Goal: Answer question/provide support

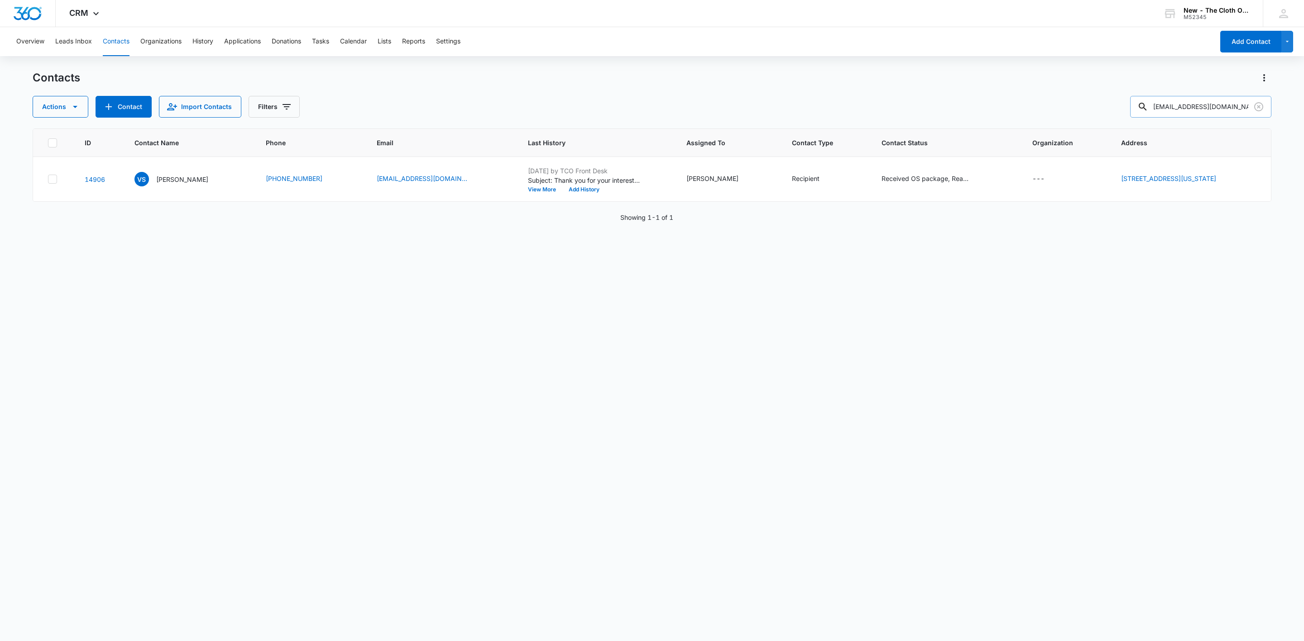
click at [1171, 106] on input "[EMAIL_ADDRESS][DOMAIN_NAME]" at bounding box center [1200, 107] width 141 height 22
type input "[PHONE_NUMBER]"
click at [183, 180] on p "[PERSON_NAME]" at bounding box center [184, 180] width 52 height 10
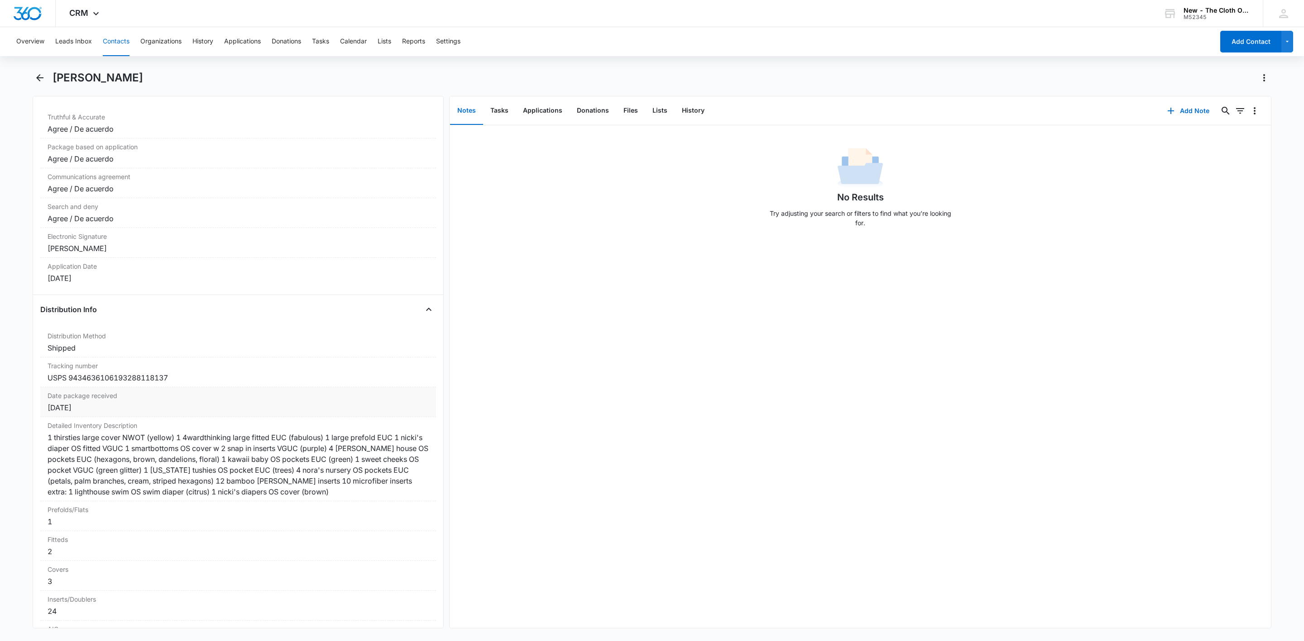
scroll to position [1972, 0]
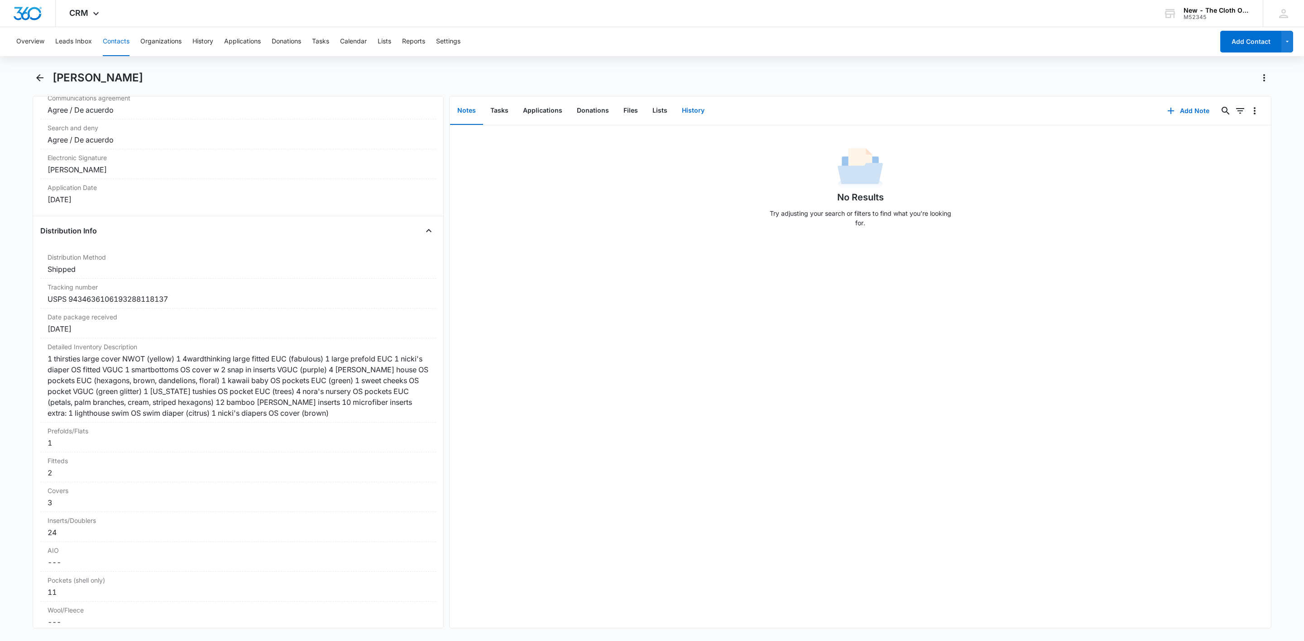
drag, startPoint x: 692, startPoint y: 110, endPoint x: 732, endPoint y: 104, distance: 40.8
click at [692, 110] on button "History" at bounding box center [692, 111] width 37 height 28
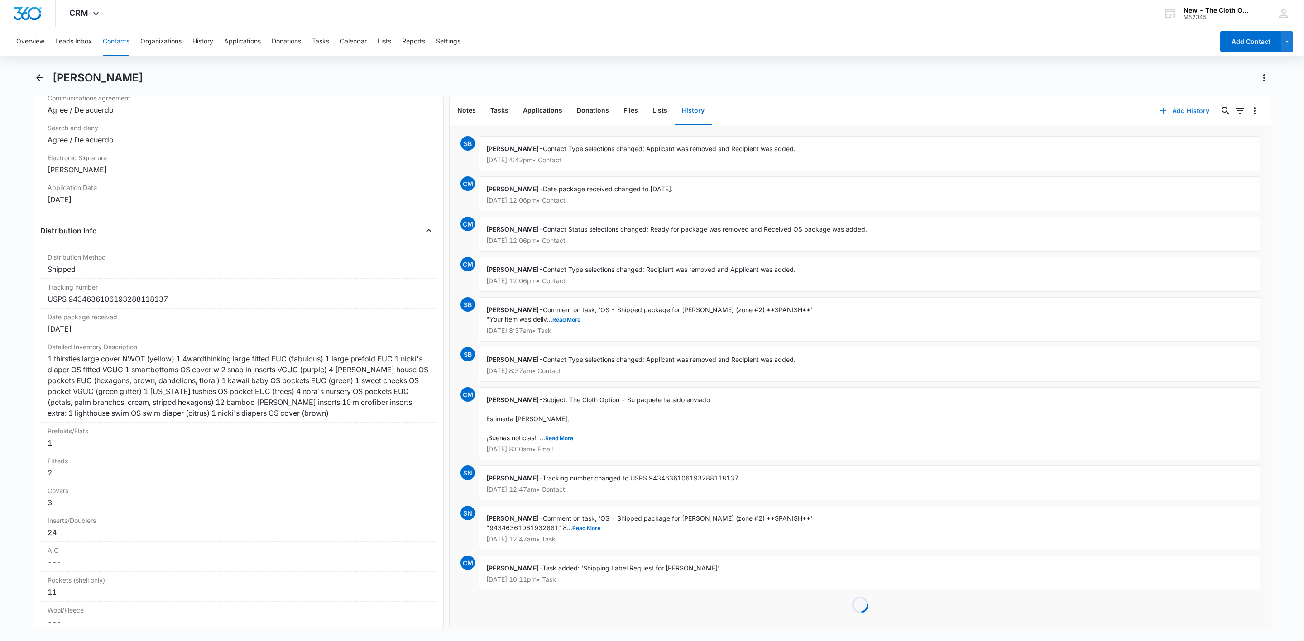
click at [1171, 112] on button "Add History" at bounding box center [1184, 111] width 68 height 22
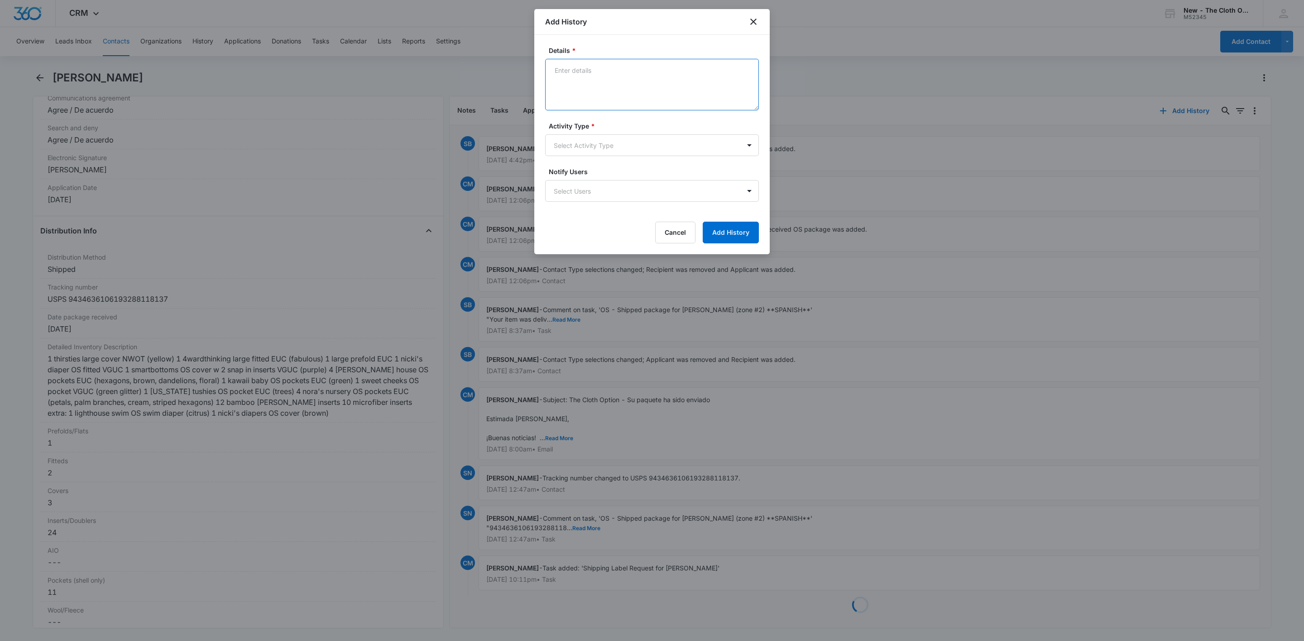
click at [640, 97] on textarea "Details *" at bounding box center [652, 85] width 214 height 52
click at [636, 72] on textarea "TEXT rcvd" at bounding box center [652, 85] width 214 height 52
paste textarea "‪[PHONE_NUMBER]‬ • 2:31 PM"
click at [555, 88] on textarea "TEXT rcvd ‪[PHONE_NUMBER]‬ • 2:31 PM" at bounding box center [652, 85] width 214 height 52
paste textarea "Hello is this number The Cloth Option?"
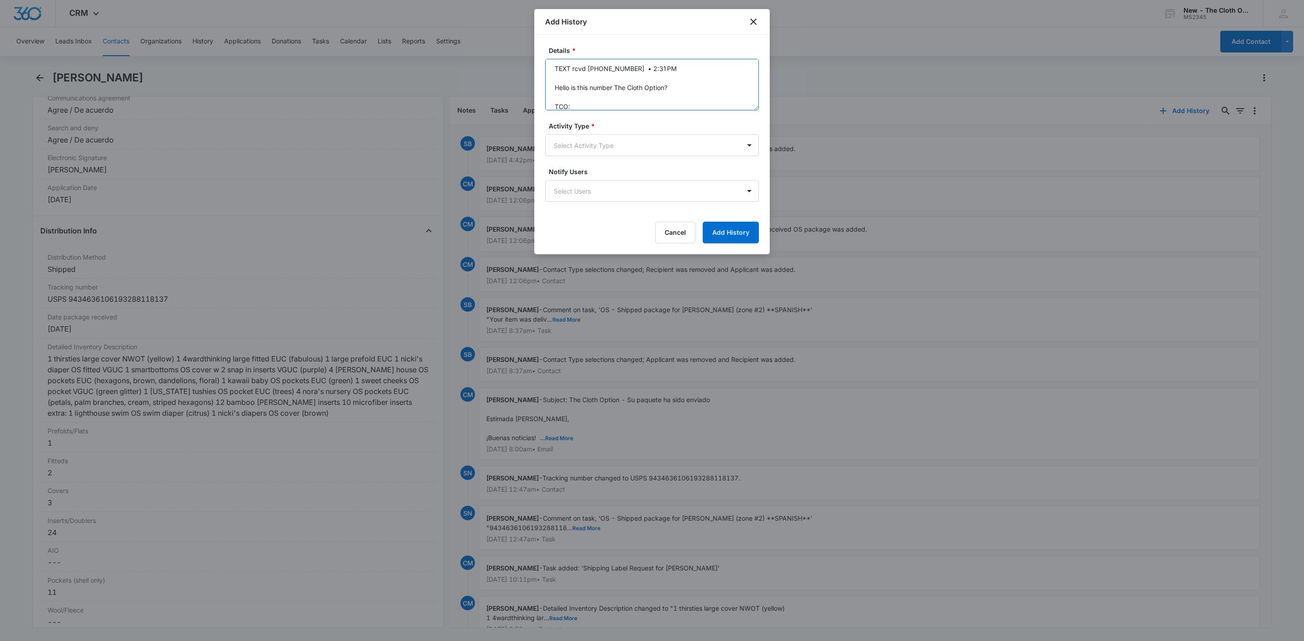
scroll to position [11, 0]
click at [569, 110] on textarea "TEXT rcvd ‪[PHONE_NUMBER]‬ • 2:31 PM Hello is this number The Cloth Option? TCO:" at bounding box center [652, 85] width 214 height 52
paste textarea "Hello! Yes, this is the main line for The Cloth Option. How can we help you?"
click at [568, 108] on textarea "TEXT rcvd ‪[PHONE_NUMBER]‬ • 2:31 PM Hello is this number The Cloth Option? TCO…" at bounding box center [652, 85] width 214 height 52
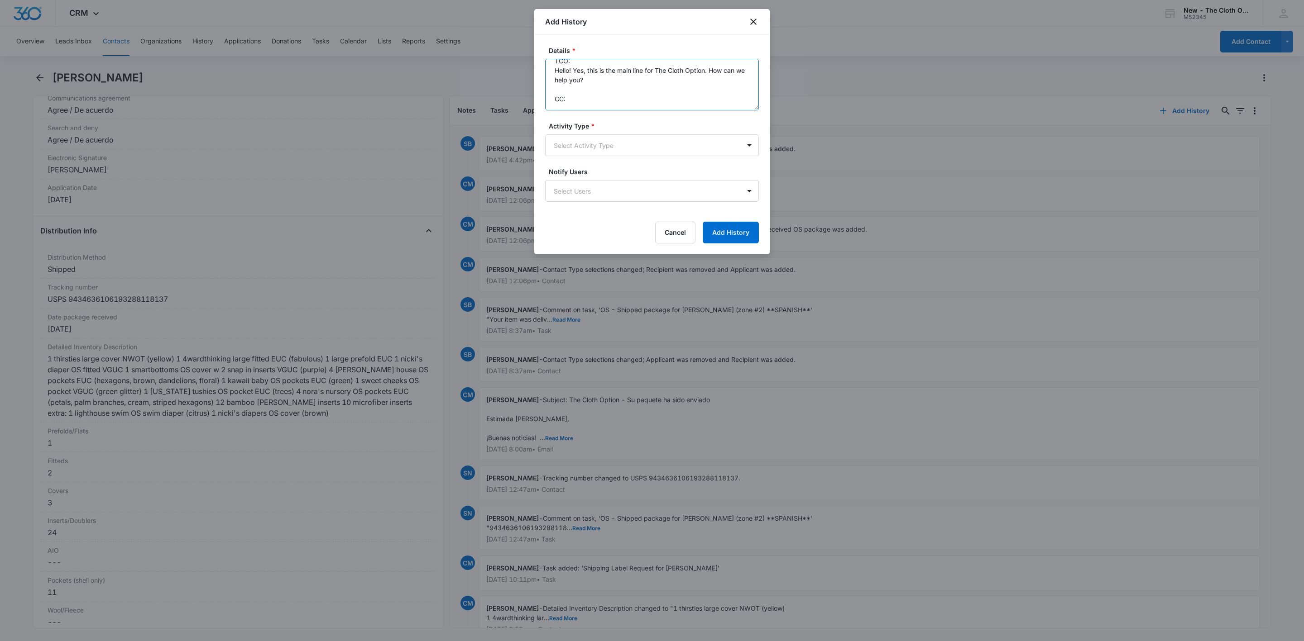
paste textarea "Thanks I have a box of diapers that I received but don’t fit my baby. Should I …"
click at [562, 108] on textarea "TEXT rcvd ‪[PHONE_NUMBER]‬ • 2:31 PM Hello is this number The Cloth Option? TCO…" at bounding box center [652, 85] width 214 height 52
paste textarea "We ask that loans are returned when they are no longer being used. Our Shipping…"
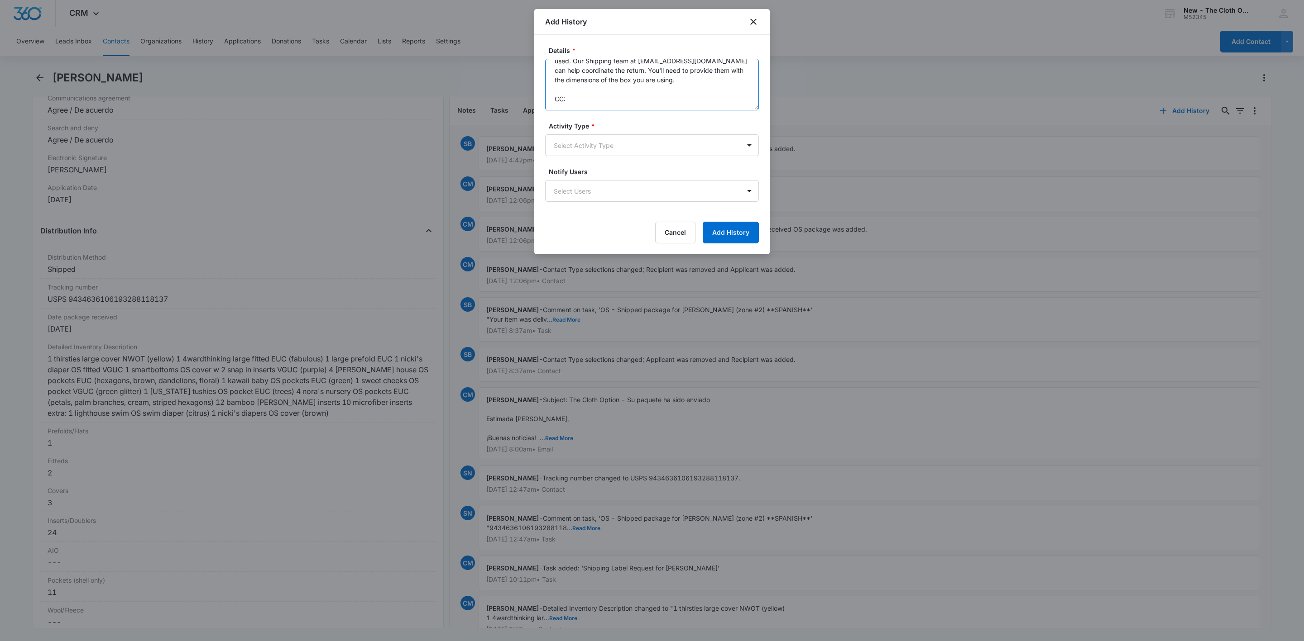
click at [563, 100] on textarea "TEXT rcvd ‪[PHONE_NUMBER]‬ • 2:31 PM Hello is this number The Cloth Option? TCO…" at bounding box center [652, 85] width 214 height 52
paste textarea "Ok thanks I'll contact them"
click at [573, 109] on textarea "TEXT rcvd ‪[PHONE_NUMBER]‬ • 2:31 PM Hello is this number The Cloth Option? TCO…" at bounding box center [652, 85] width 214 height 52
paste textarea "Ok thanks I'll contact them"
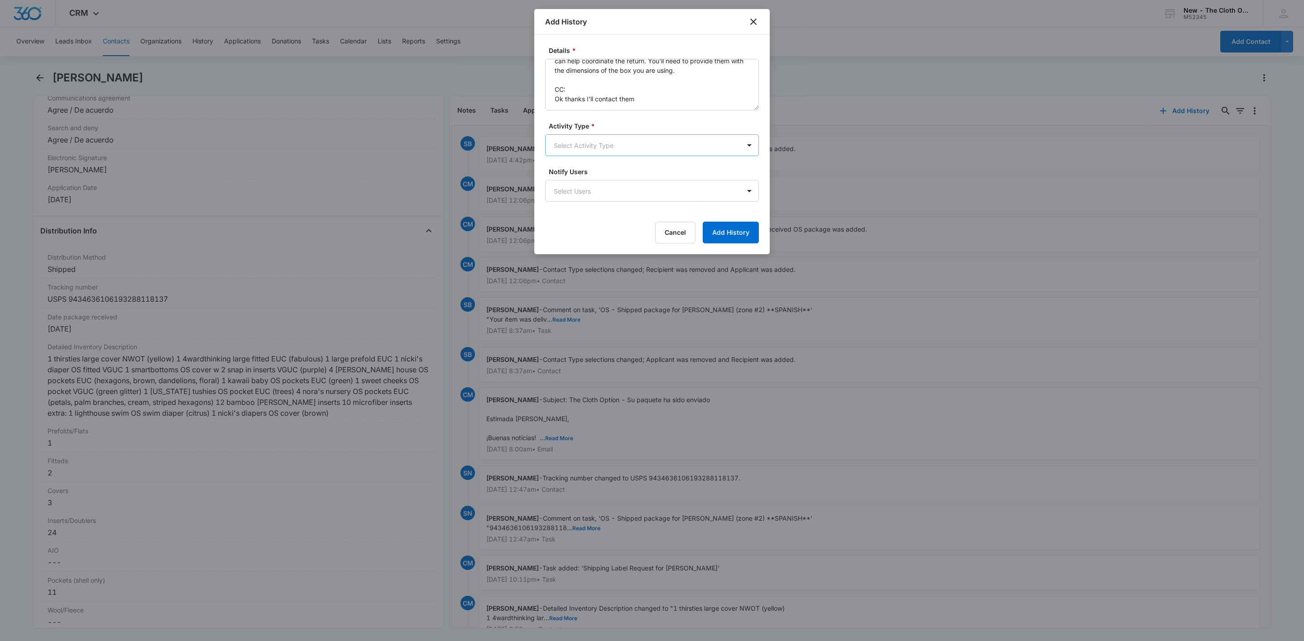
click at [591, 151] on body "CRM Apps Reputation Websites Forms CRM Email Social Shop Payments POS Ads Intel…" at bounding box center [652, 320] width 1304 height 641
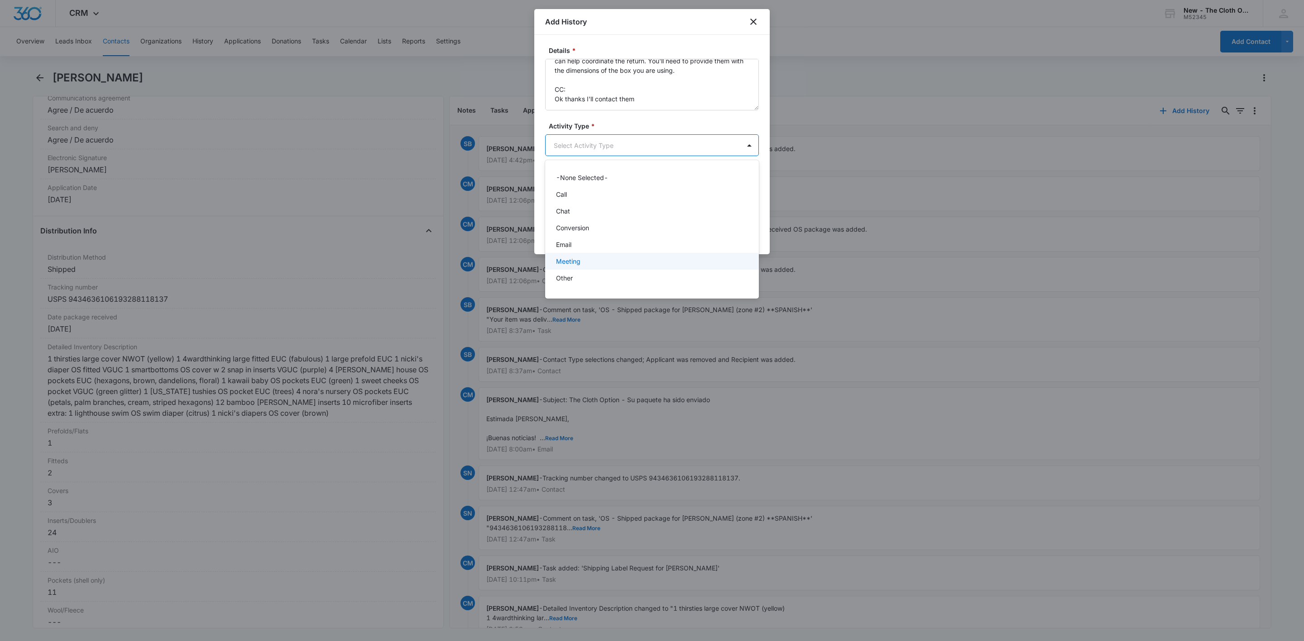
scroll to position [13, 0]
click at [574, 287] on div "Text Message" at bounding box center [652, 282] width 214 height 17
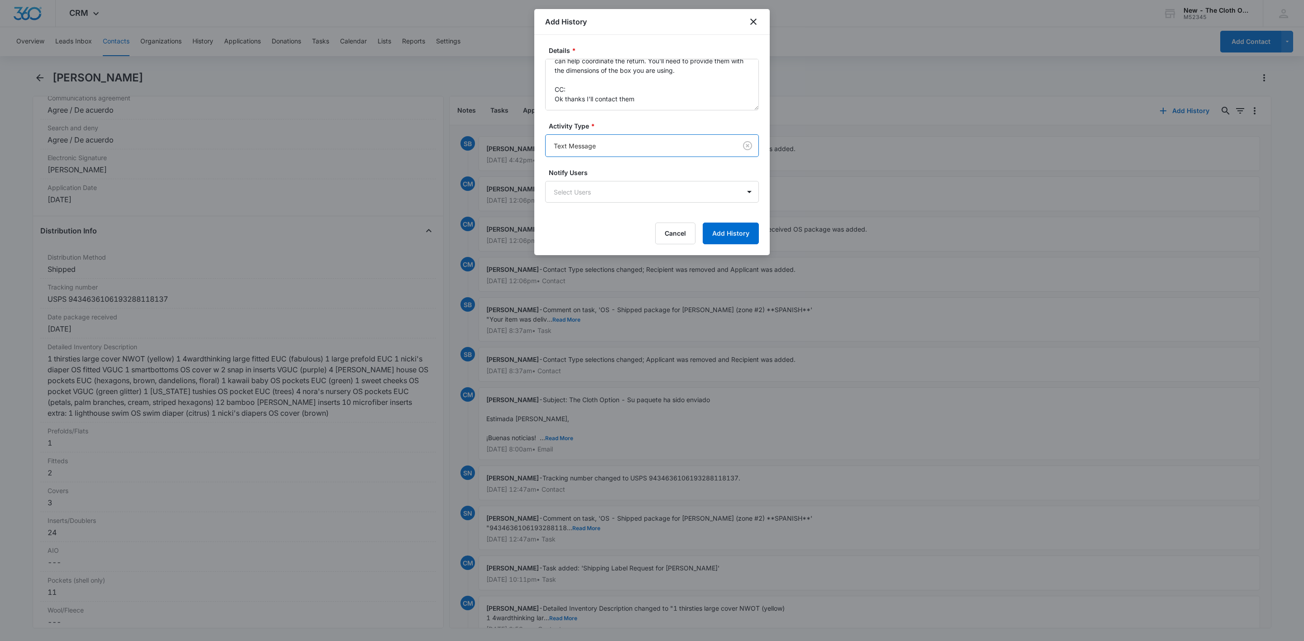
click at [600, 224] on div "Cancel Add History" at bounding box center [652, 234] width 214 height 22
click at [593, 106] on textarea "TEXT rcvd ‪[PHONE_NUMBER]‬ • 2:31 PM Hello is this number The Cloth Option? TCO…" at bounding box center [652, 85] width 214 height 52
type textarea "TEXT rcvd ‪[PHONE_NUMBER]‬ • 2:31 PM Hello is this number The Cloth Option? TCO…"
click at [745, 243] on button "Add History" at bounding box center [731, 234] width 56 height 22
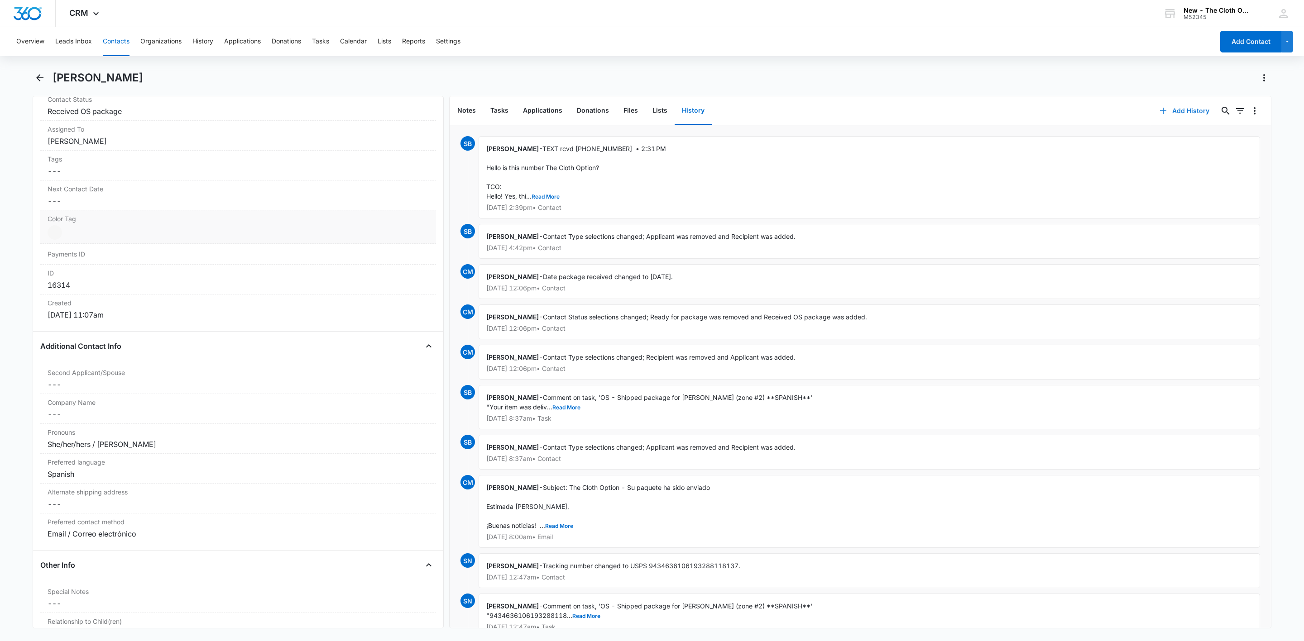
scroll to position [410, 0]
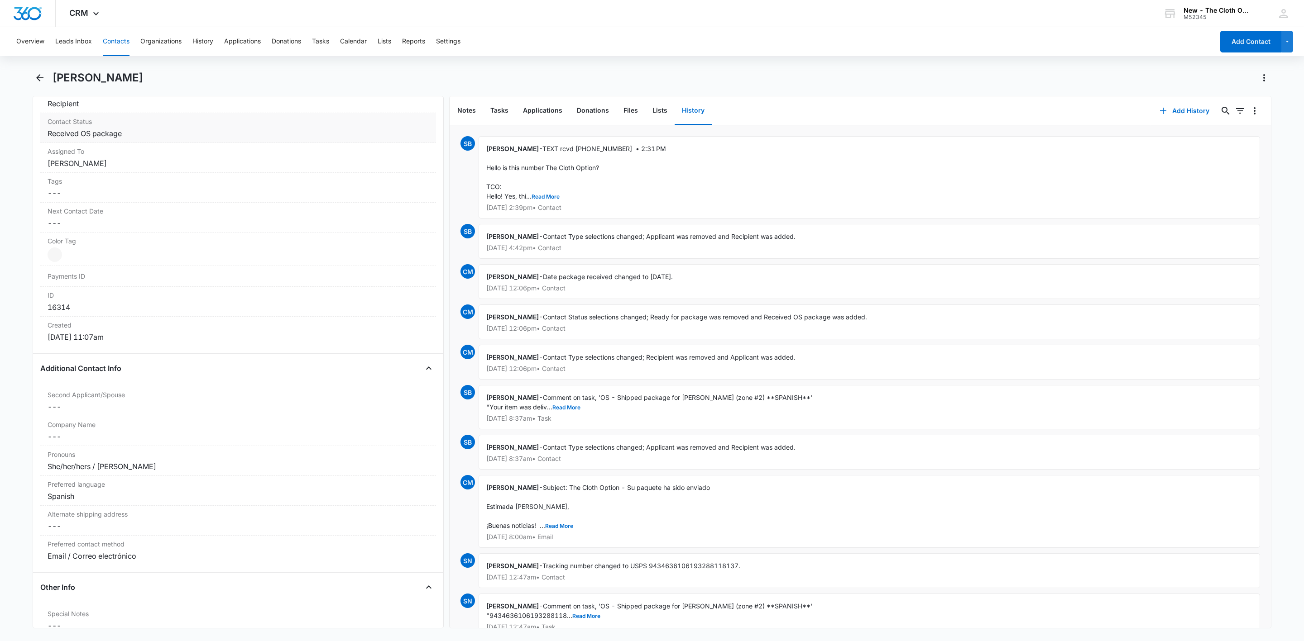
click at [166, 126] on label "Contact Status" at bounding box center [238, 122] width 381 height 10
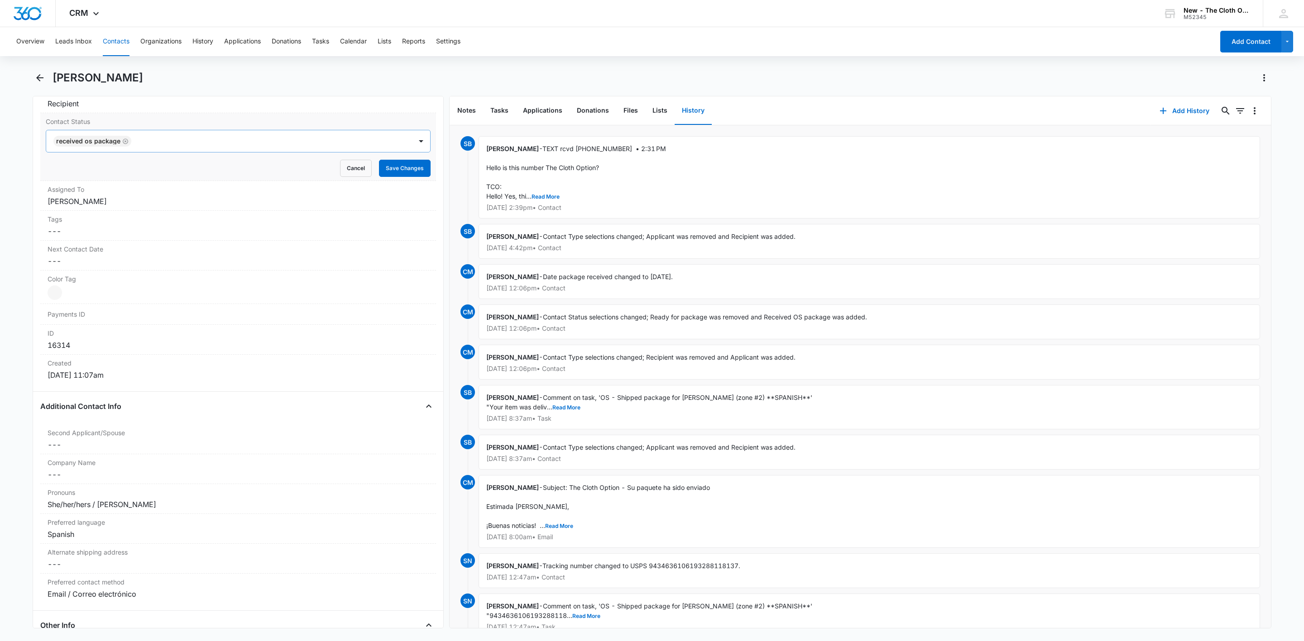
click at [300, 141] on div at bounding box center [267, 141] width 266 height 13
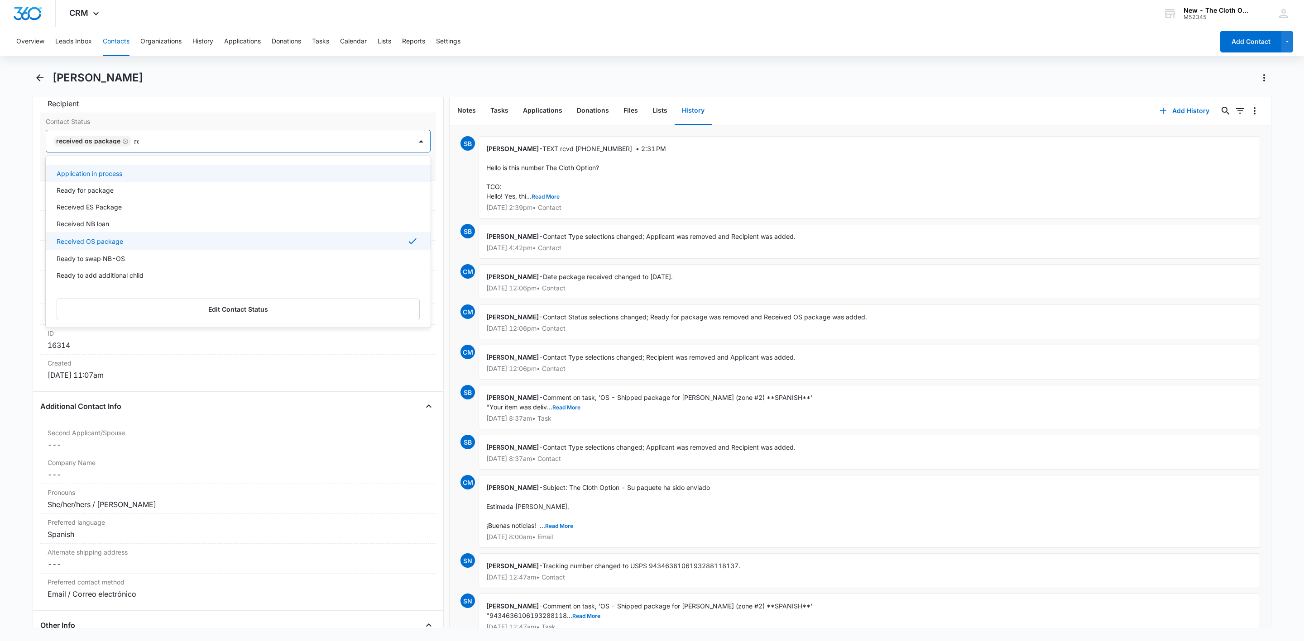
type input "rea"
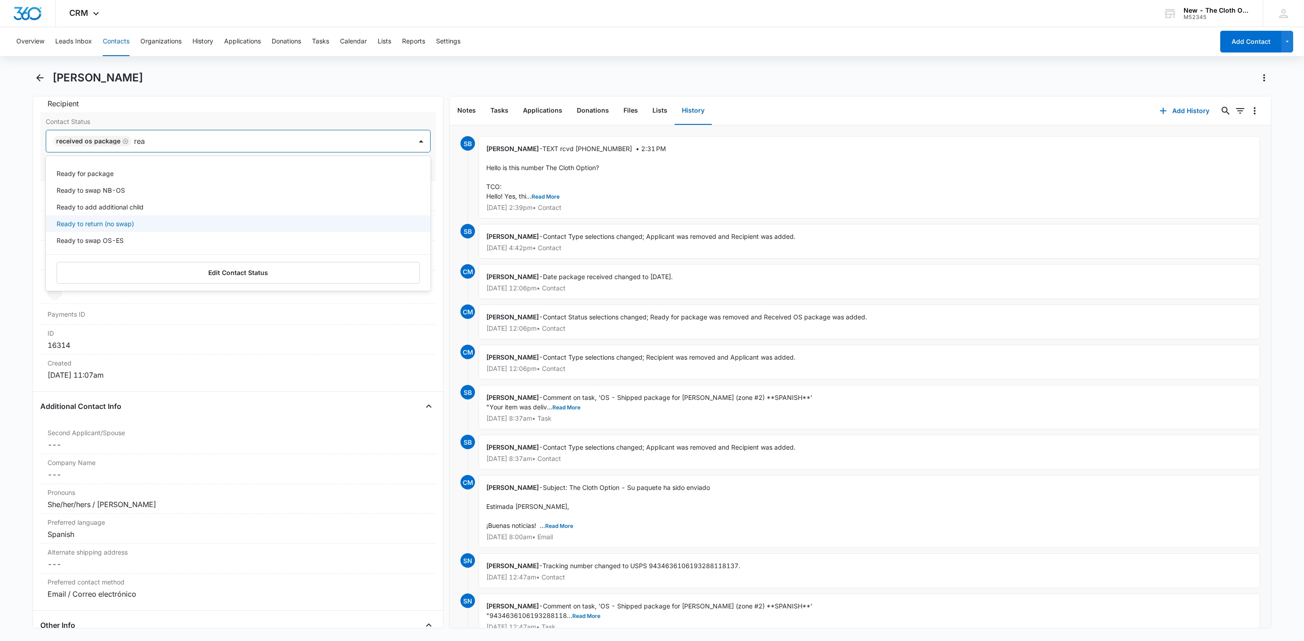
click at [79, 223] on p "Ready to return (no swap)" at bounding box center [95, 224] width 77 height 10
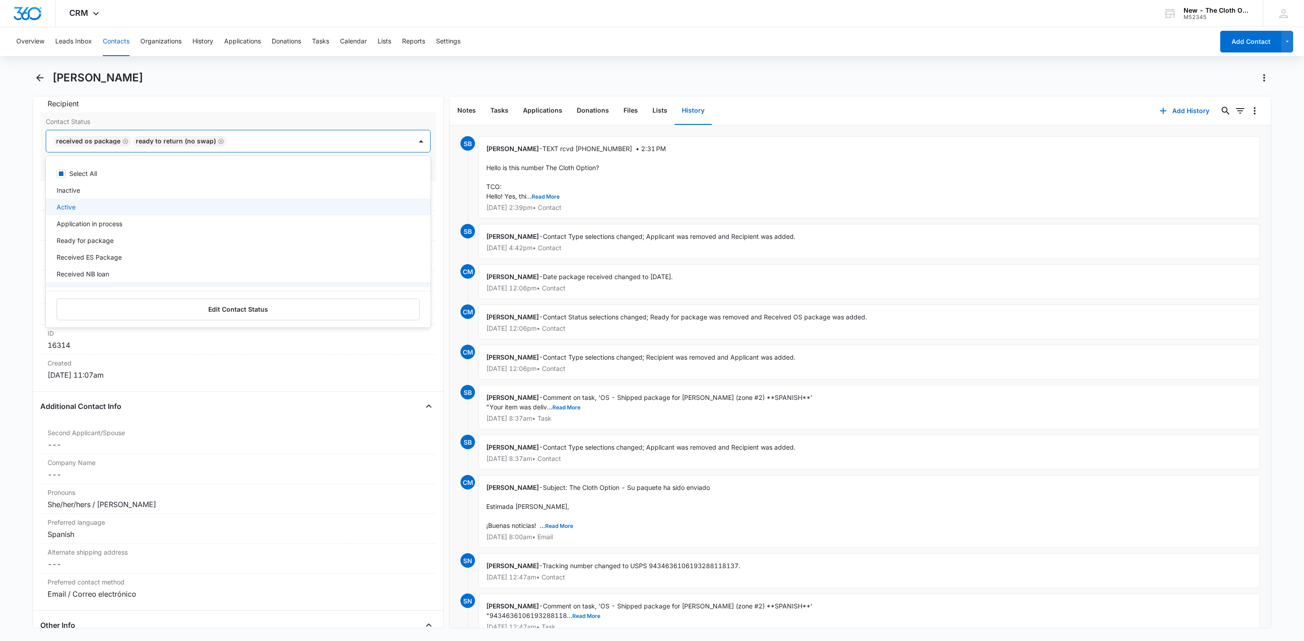
drag, startPoint x: 19, startPoint y: 159, endPoint x: 250, endPoint y: 166, distance: 231.4
click at [19, 159] on main "[PERSON_NAME] Remove CC [PERSON_NAME] Contact Info Name Cancel Save Changes [PE…" at bounding box center [652, 355] width 1304 height 569
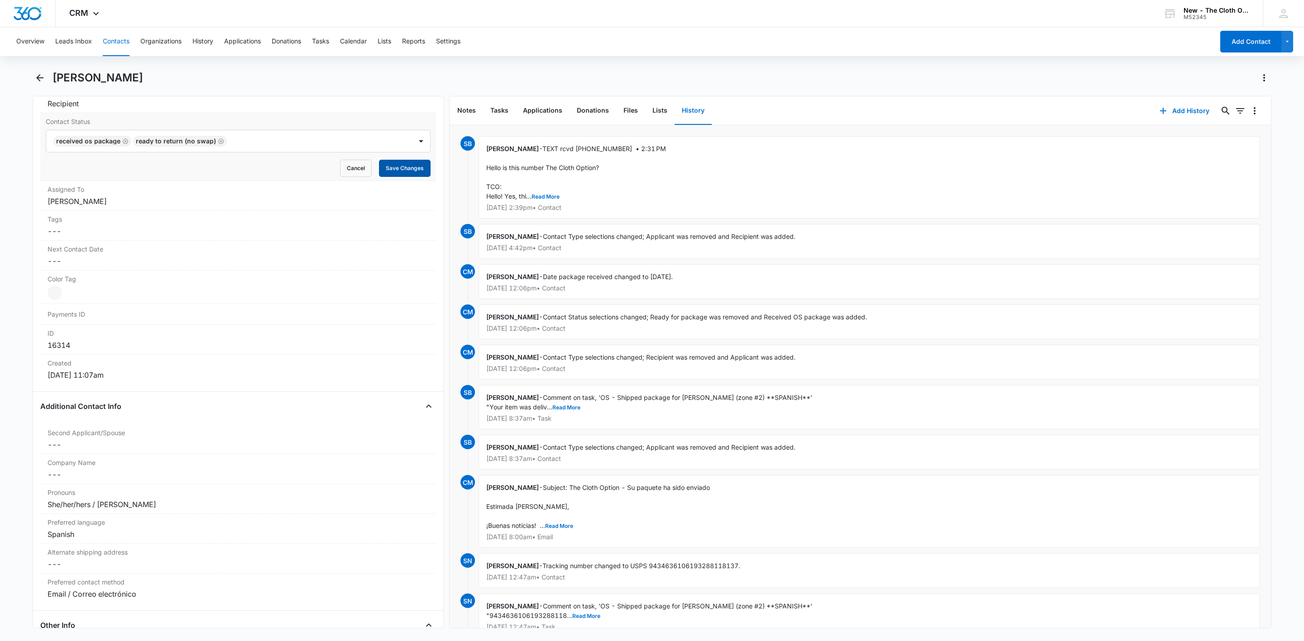
click at [390, 172] on button "Save Changes" at bounding box center [405, 168] width 52 height 17
